Goal: Task Accomplishment & Management: Complete application form

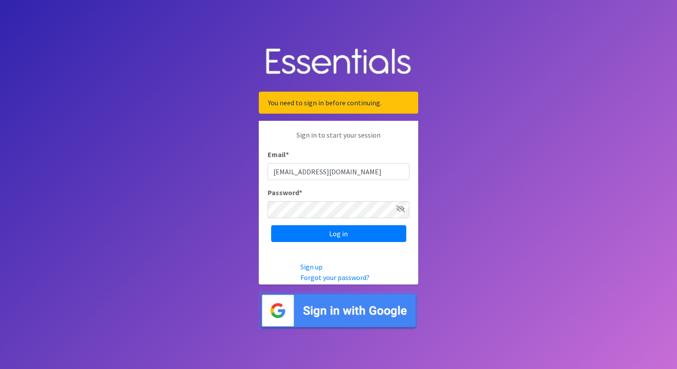
type input "[EMAIL_ADDRESS][DOMAIN_NAME]"
click at [334, 230] on input "Log in" at bounding box center [338, 233] width 135 height 17
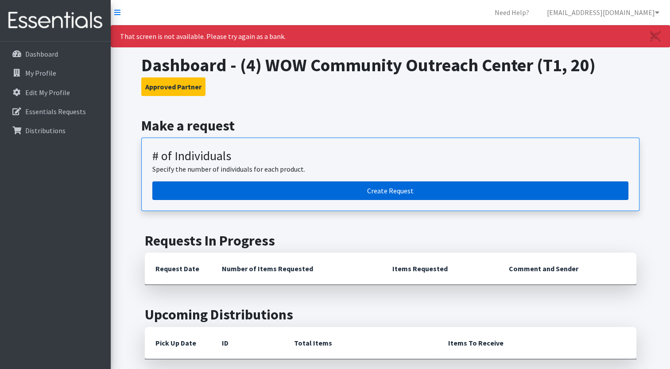
click at [365, 194] on link "Create Request" at bounding box center [390, 191] width 476 height 19
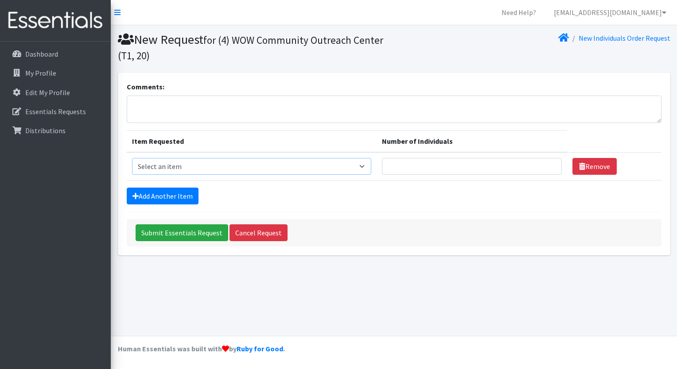
click at [291, 173] on select "Select an item A: Babies - Size 0 (Preemie) A: Babies - Size 01 (newborn) A: Ba…" at bounding box center [252, 166] width 240 height 17
select select "5599"
click at [132, 158] on select "Select an item A: Babies - Size 0 (Preemie) A: Babies - Size 01 (newborn) A: Ba…" at bounding box center [252, 166] width 240 height 17
click at [548, 164] on input "1" at bounding box center [472, 166] width 180 height 17
click at [548, 164] on input "2" at bounding box center [472, 166] width 180 height 17
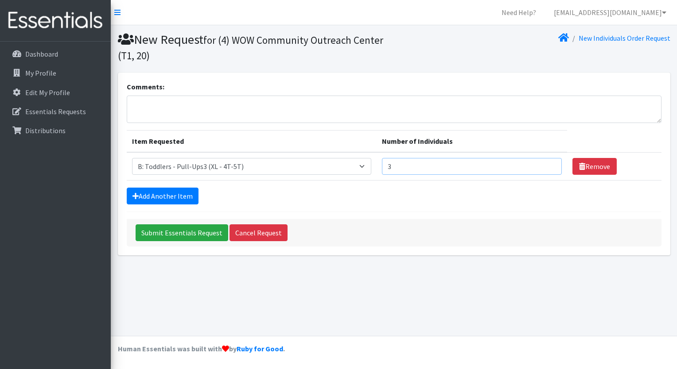
click at [548, 164] on input "3" at bounding box center [472, 166] width 180 height 17
type input "4"
click at [548, 164] on input "4" at bounding box center [472, 166] width 180 height 17
click at [172, 201] on link "Add Another Item" at bounding box center [163, 196] width 72 height 17
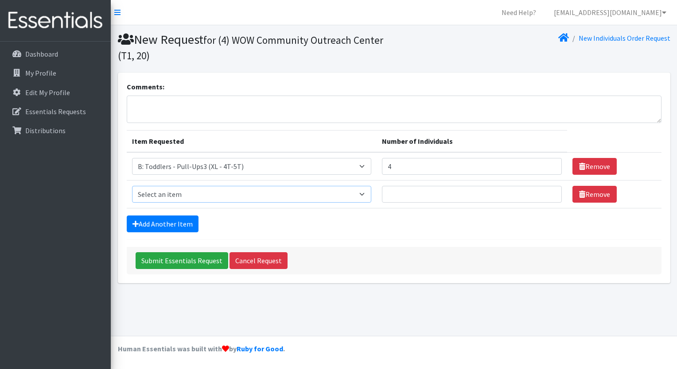
click at [242, 196] on select "Select an item A: Babies - Size 0 (Preemie) A: Babies - Size 01 (newborn) A: Ba…" at bounding box center [252, 194] width 240 height 17
select select "5598"
click at [132, 186] on select "Select an item A: Babies - Size 0 (Preemie) A: Babies - Size 01 (newborn) A: Ba…" at bounding box center [252, 194] width 240 height 17
click at [549, 192] on input "1" at bounding box center [472, 194] width 180 height 17
type input "2"
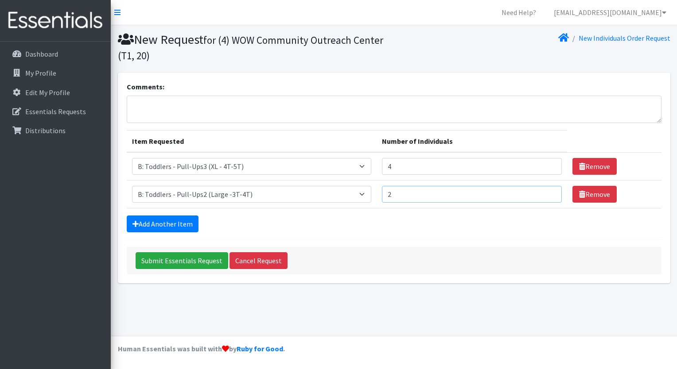
click at [549, 192] on input "2" at bounding box center [472, 194] width 180 height 17
click at [175, 225] on link "Add Another Item" at bounding box center [163, 224] width 72 height 17
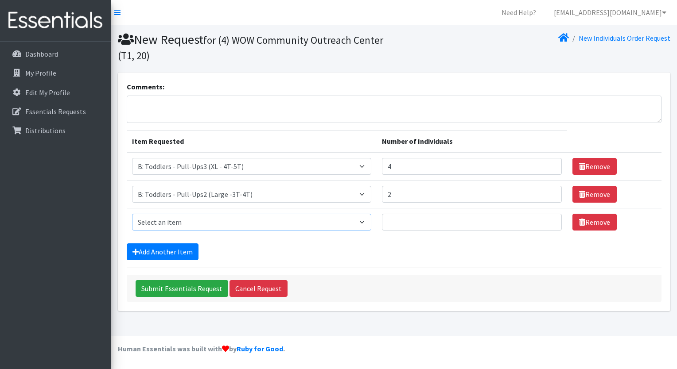
click at [178, 216] on select "Select an item A: Babies - Size 0 (Preemie) A: Babies - Size 01 (newborn) A: Ba…" at bounding box center [252, 222] width 240 height 17
select select "5616"
click at [132, 214] on select "Select an item A: Babies - Size 0 (Preemie) A: Babies - Size 01 (newborn) A: Ba…" at bounding box center [252, 222] width 240 height 17
click at [232, 81] on div "Comments: Item Requested Number of Individuals Item Requested Select an item A:…" at bounding box center [394, 192] width 552 height 239
click at [547, 219] on input "1" at bounding box center [472, 222] width 180 height 17
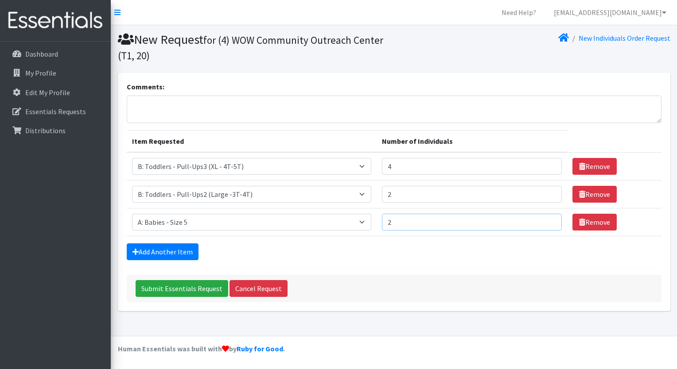
click at [547, 219] on input "2" at bounding box center [472, 222] width 180 height 17
type input "3"
click at [547, 219] on input "3" at bounding box center [472, 222] width 180 height 17
click at [182, 250] on link "Add Another Item" at bounding box center [163, 252] width 72 height 17
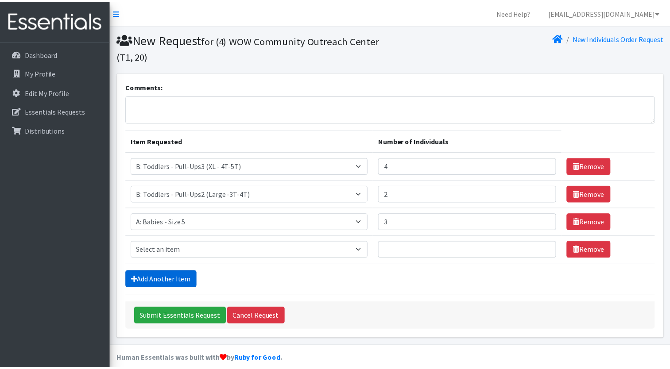
scroll to position [9, 0]
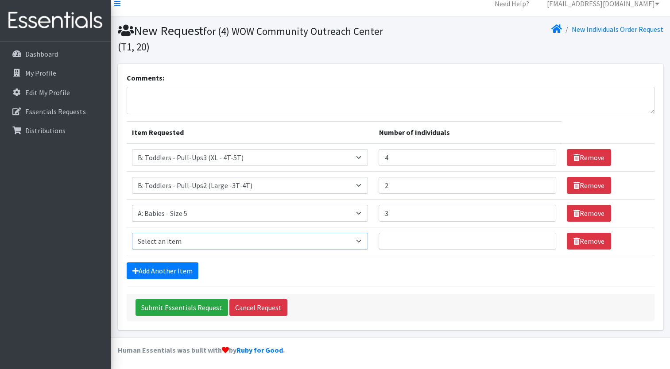
click at [188, 242] on select "Select an item A: Babies - Size 0 (Preemie) A: Babies - Size 01 (newborn) A: Ba…" at bounding box center [250, 241] width 236 height 17
select select "8888"
click at [132, 233] on select "Select an item A: Babies - Size 0 (Preemie) A: Babies - Size 01 (newborn) A: Ba…" at bounding box center [250, 241] width 236 height 17
click at [542, 237] on input "1" at bounding box center [467, 241] width 177 height 17
type input "2"
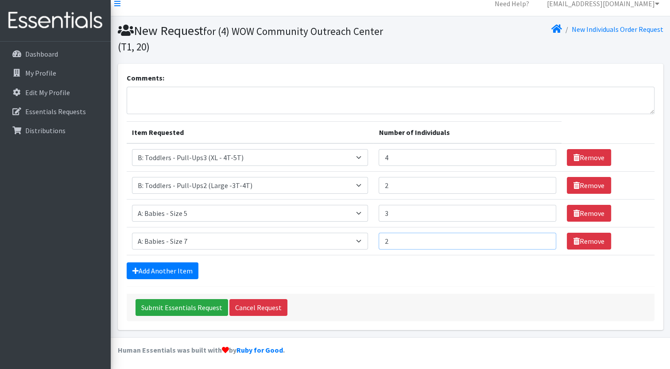
click at [542, 237] on input "2" at bounding box center [467, 241] width 177 height 17
click at [155, 268] on link "Add Another Item" at bounding box center [163, 271] width 72 height 17
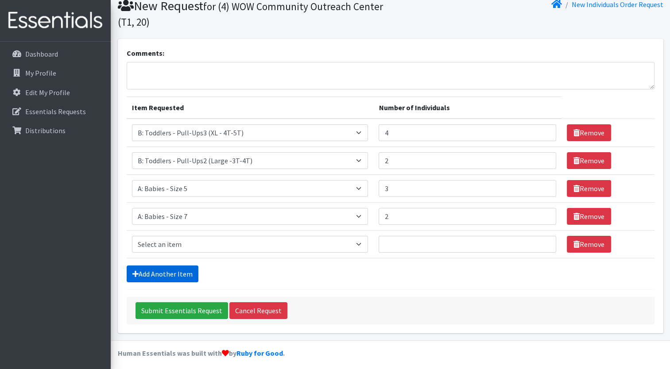
scroll to position [36, 0]
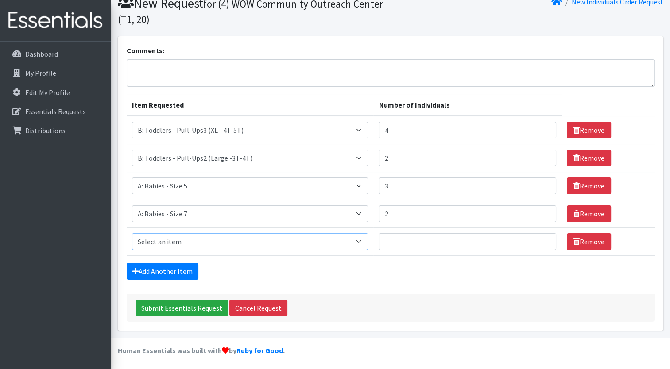
click at [182, 240] on select "Select an item A: Babies - Size 0 (Preemie) A: Babies - Size 01 (newborn) A: Ba…" at bounding box center [250, 241] width 236 height 17
select select "5617"
click at [132, 233] on select "Select an item A: Babies - Size 0 (Preemie) A: Babies - Size 01 (newborn) A: Ba…" at bounding box center [250, 241] width 236 height 17
click at [541, 236] on input "1" at bounding box center [467, 241] width 177 height 17
click at [541, 236] on input "2" at bounding box center [467, 241] width 177 height 17
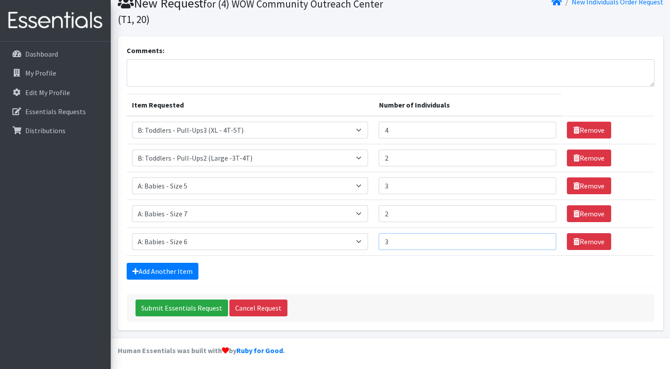
click at [541, 236] on input "3" at bounding box center [467, 241] width 177 height 17
type input "4"
click at [541, 236] on input "4" at bounding box center [467, 241] width 177 height 17
type input "4"
click at [542, 182] on input "4" at bounding box center [467, 186] width 177 height 17
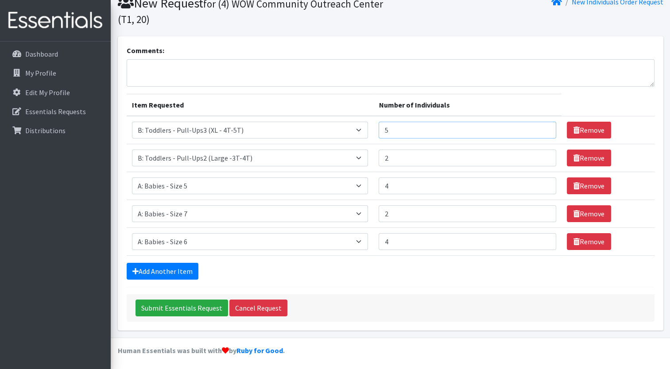
type input "5"
click at [544, 126] on input "5" at bounding box center [467, 130] width 177 height 17
click at [173, 269] on link "Add Another Item" at bounding box center [163, 271] width 72 height 17
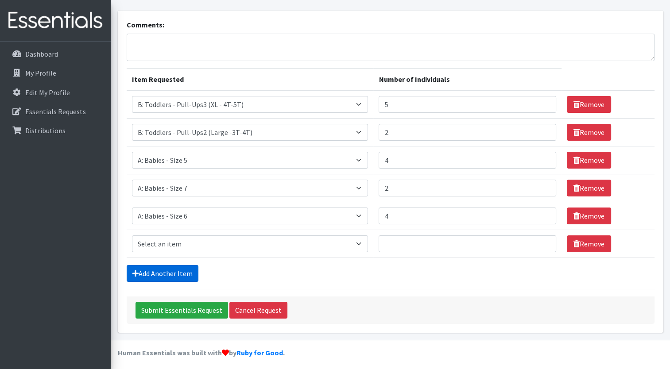
scroll to position [64, 0]
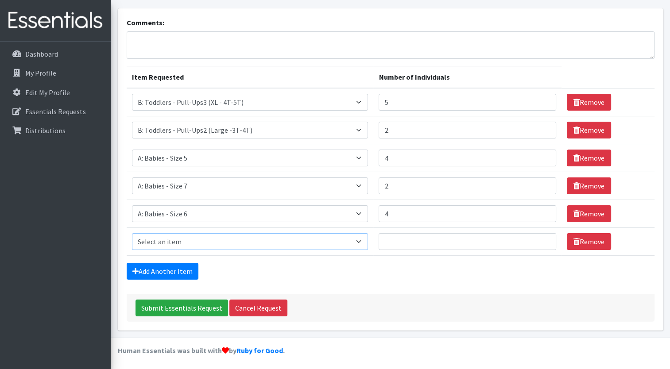
click at [175, 238] on select "Select an item A: Babies - Size 0 (Preemie) A: Babies - Size 01 (newborn) A: Ba…" at bounding box center [250, 241] width 236 height 17
select select "5614"
click at [132, 233] on select "Select an item A: Babies - Size 0 (Preemie) A: Babies - Size 01 (newborn) A: Ba…" at bounding box center [250, 241] width 236 height 17
click at [545, 239] on input "1" at bounding box center [467, 241] width 177 height 17
type input "2"
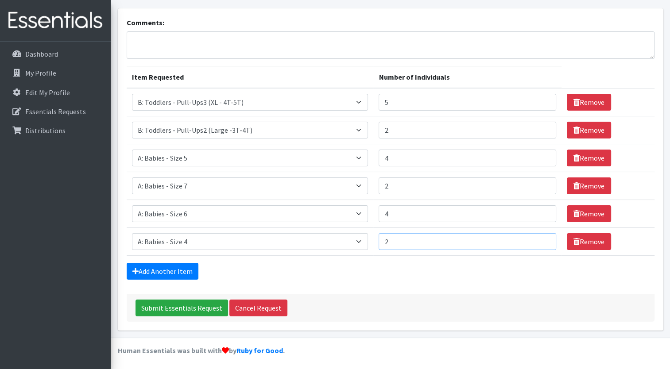
click at [545, 239] on input "2" at bounding box center [467, 241] width 177 height 17
type input "5"
click at [544, 152] on input "5" at bounding box center [467, 158] width 177 height 17
click at [184, 305] on input "Submit Essentials Request" at bounding box center [182, 308] width 93 height 17
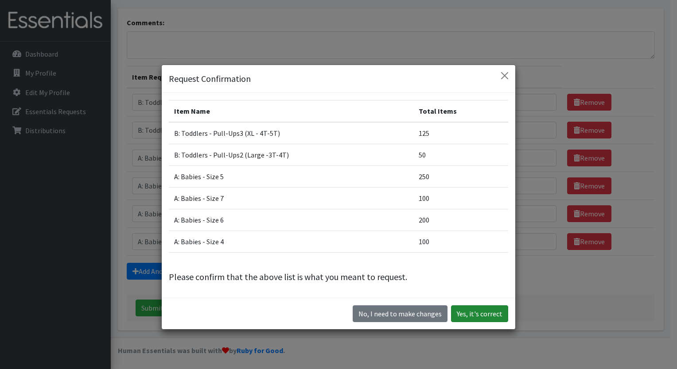
click at [482, 311] on button "Yes, it's correct" at bounding box center [479, 314] width 57 height 17
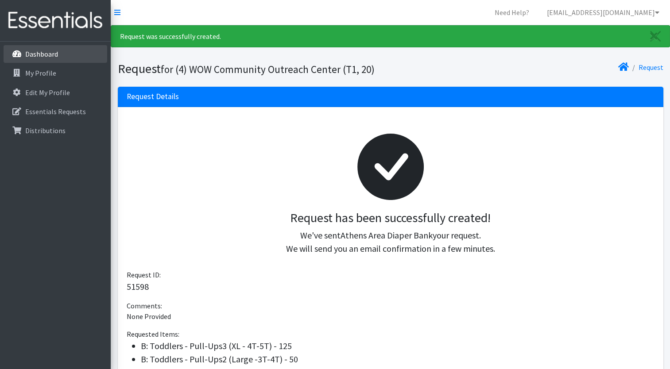
click at [62, 49] on link "Dashboard" at bounding box center [56, 54] width 104 height 18
